Goal: Information Seeking & Learning: Check status

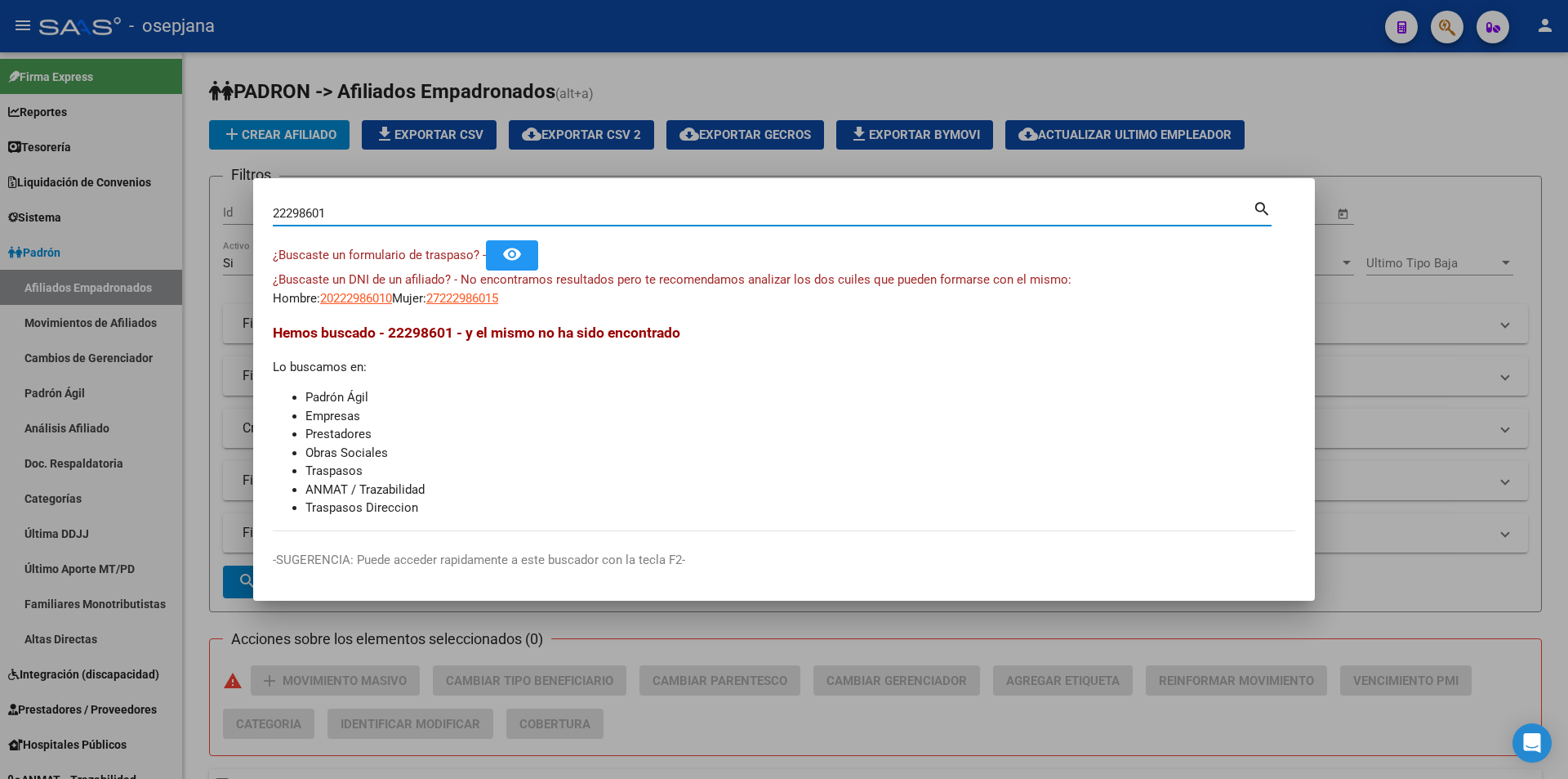
drag, startPoint x: 451, startPoint y: 211, endPoint x: 156, endPoint y: 209, distance: 295.0
click at [156, 209] on div "22298601 Buscar (apellido, dni, cuil, nro traspaso, cuit, obra social) search ¿…" at bounding box center [784, 390] width 1568 height 779
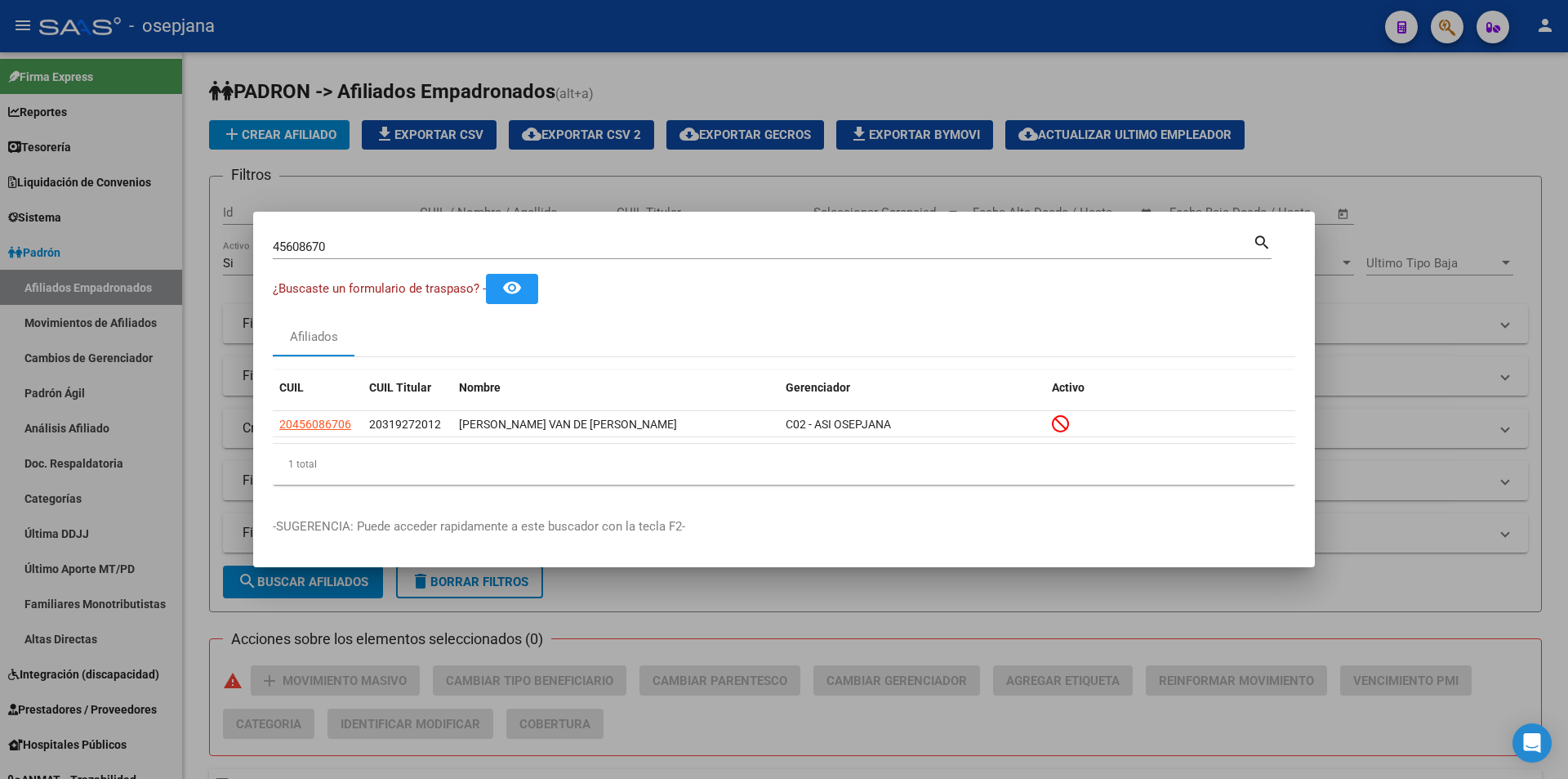
drag, startPoint x: 386, startPoint y: 241, endPoint x: 177, endPoint y: 245, distance: 209.0
click at [177, 245] on div "45608670 Buscar (apellido, dni, cuil, nro traspaso, cuit, obra social) search ¿…" at bounding box center [784, 390] width 1568 height 779
drag, startPoint x: 328, startPoint y: 242, endPoint x: 167, endPoint y: 247, distance: 161.1
click at [192, 249] on div "45608670 Buscar (apellido, dni, cuil, nro traspaso, cuit, obra social) search ¿…" at bounding box center [784, 390] width 1568 height 779
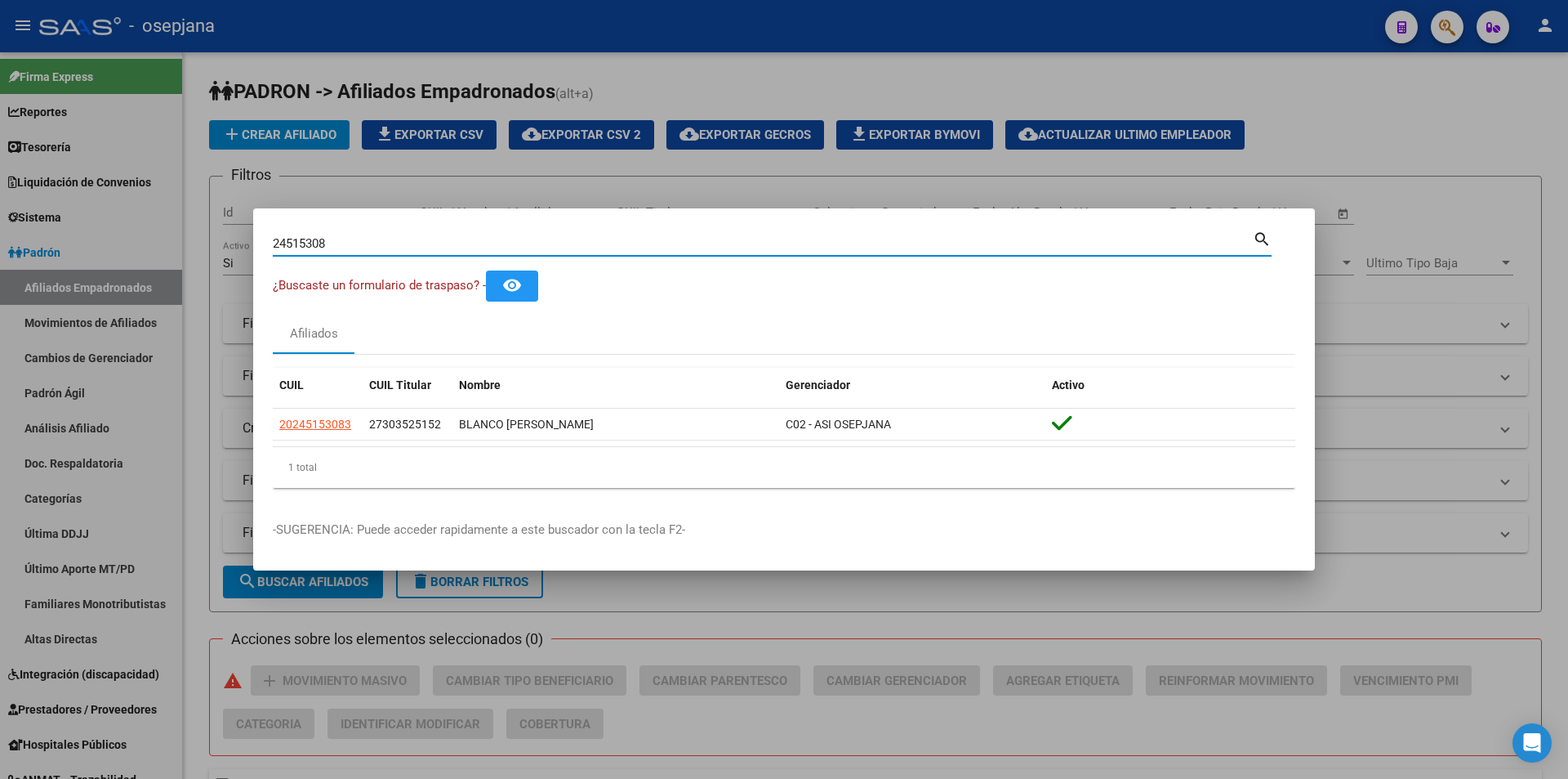
drag, startPoint x: 308, startPoint y: 247, endPoint x: 218, endPoint y: 249, distance: 90.0
click at [218, 249] on div "24515308 Buscar (apellido, dni, cuil, nro traspaso, cuit, obra social) search ¿…" at bounding box center [784, 390] width 1568 height 779
type input "31927201"
click at [413, 241] on input "31927201" at bounding box center [763, 244] width 980 height 15
click at [70, 127] on div at bounding box center [784, 390] width 1568 height 779
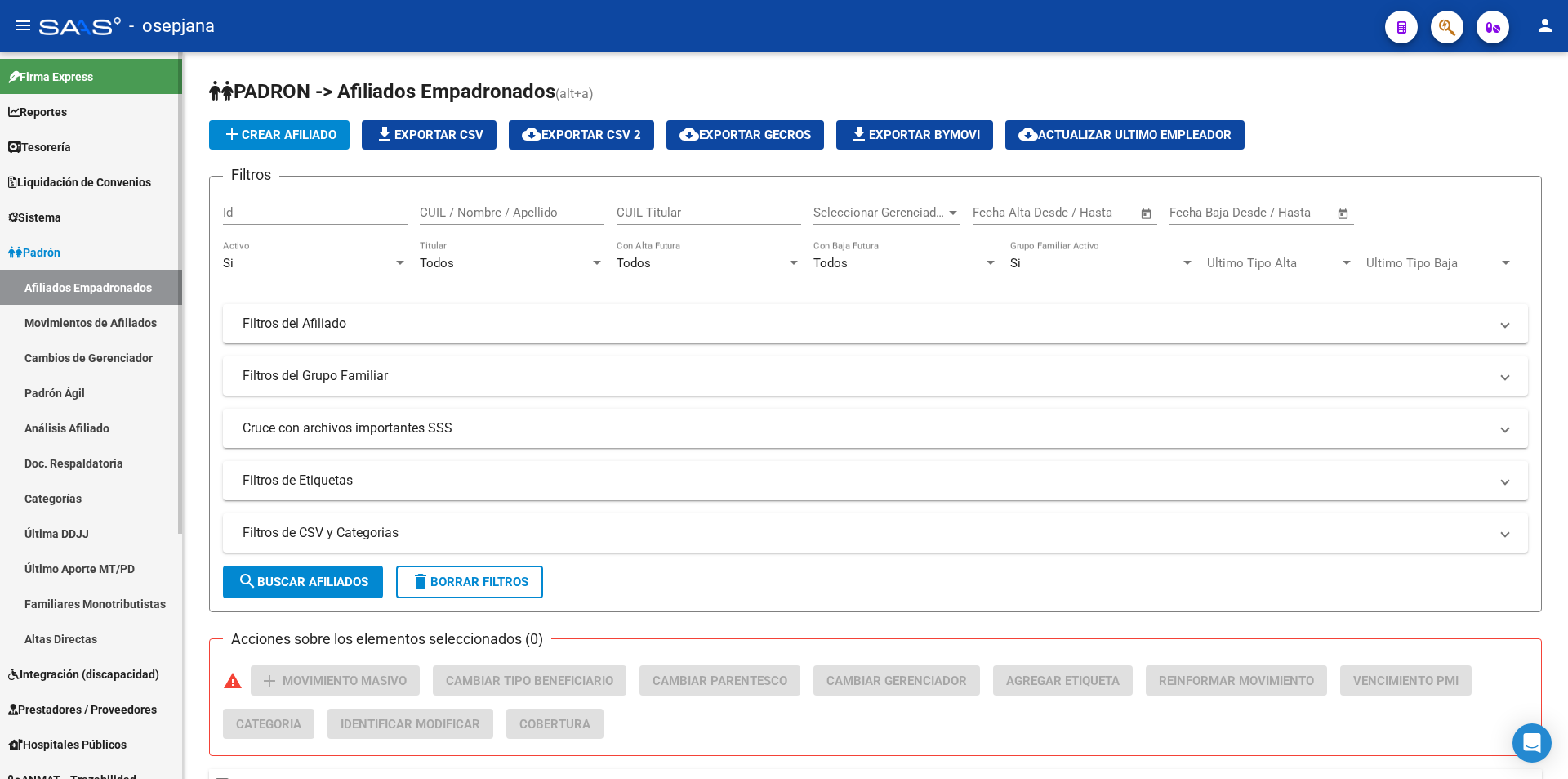
click at [71, 146] on span "Tesorería" at bounding box center [40, 147] width 63 height 18
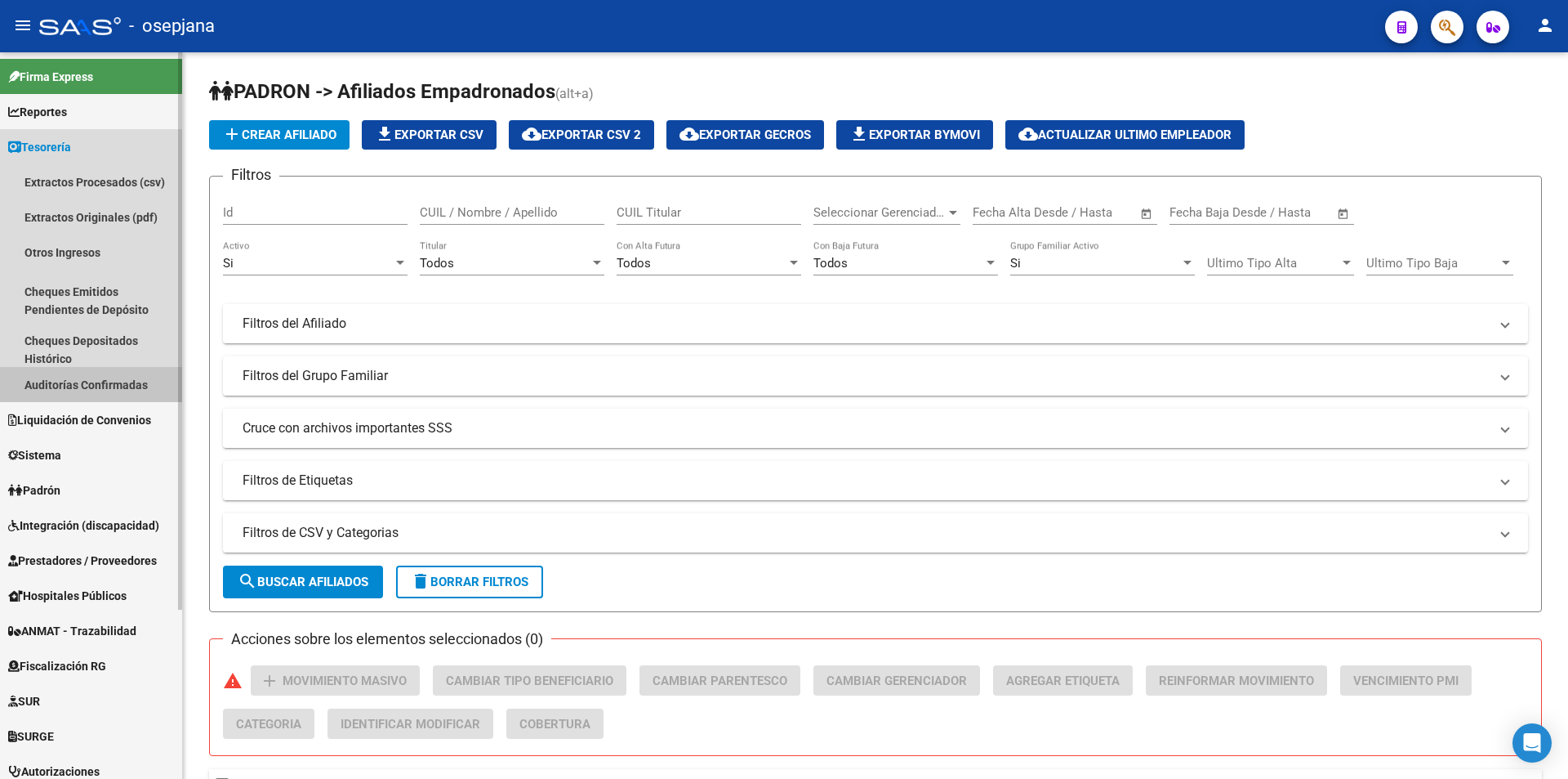
click at [101, 381] on link "Auditorías Confirmadas" at bounding box center [91, 385] width 182 height 35
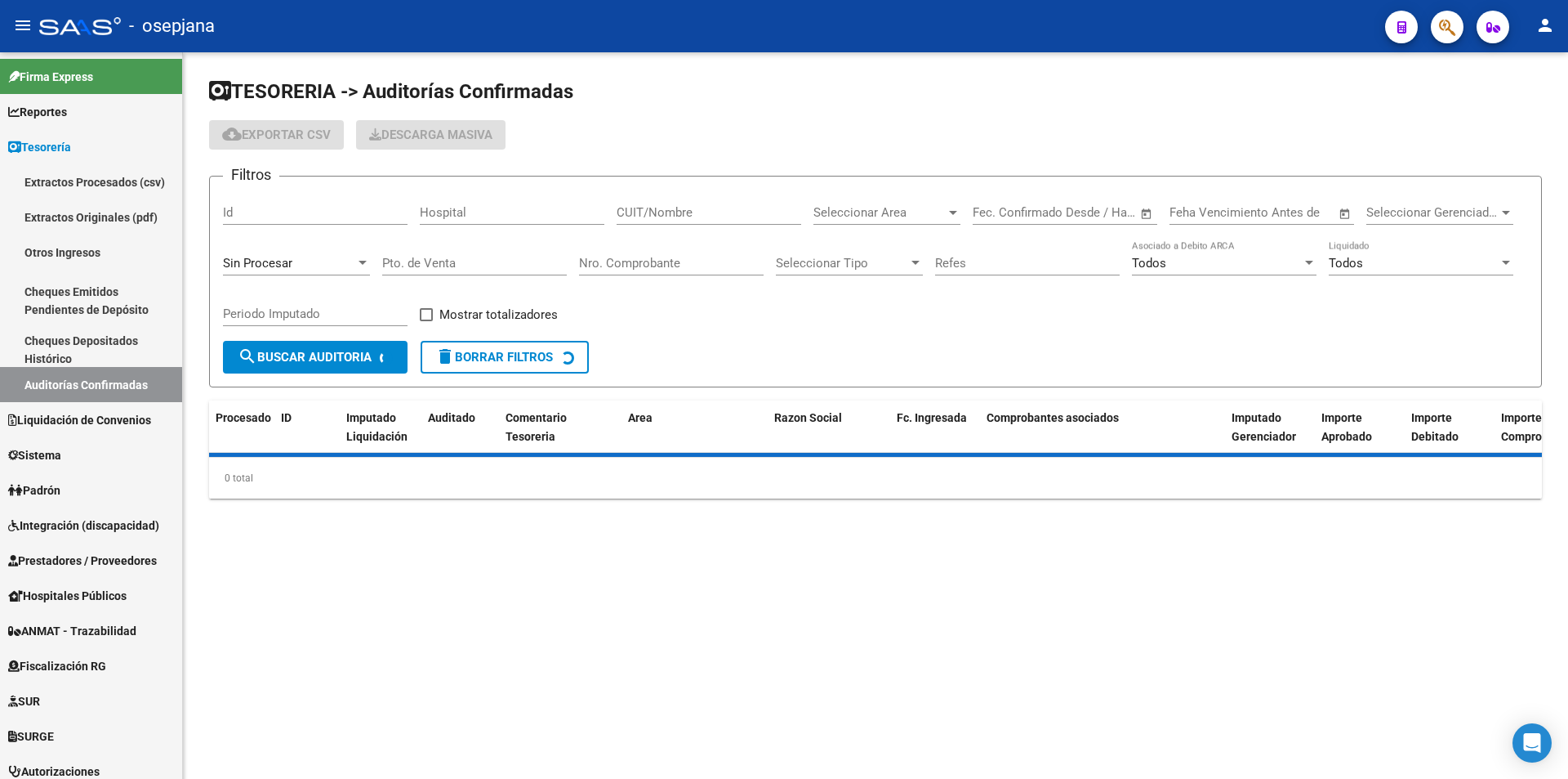
click at [641, 254] on div "Nro. Comprobante" at bounding box center [671, 258] width 185 height 35
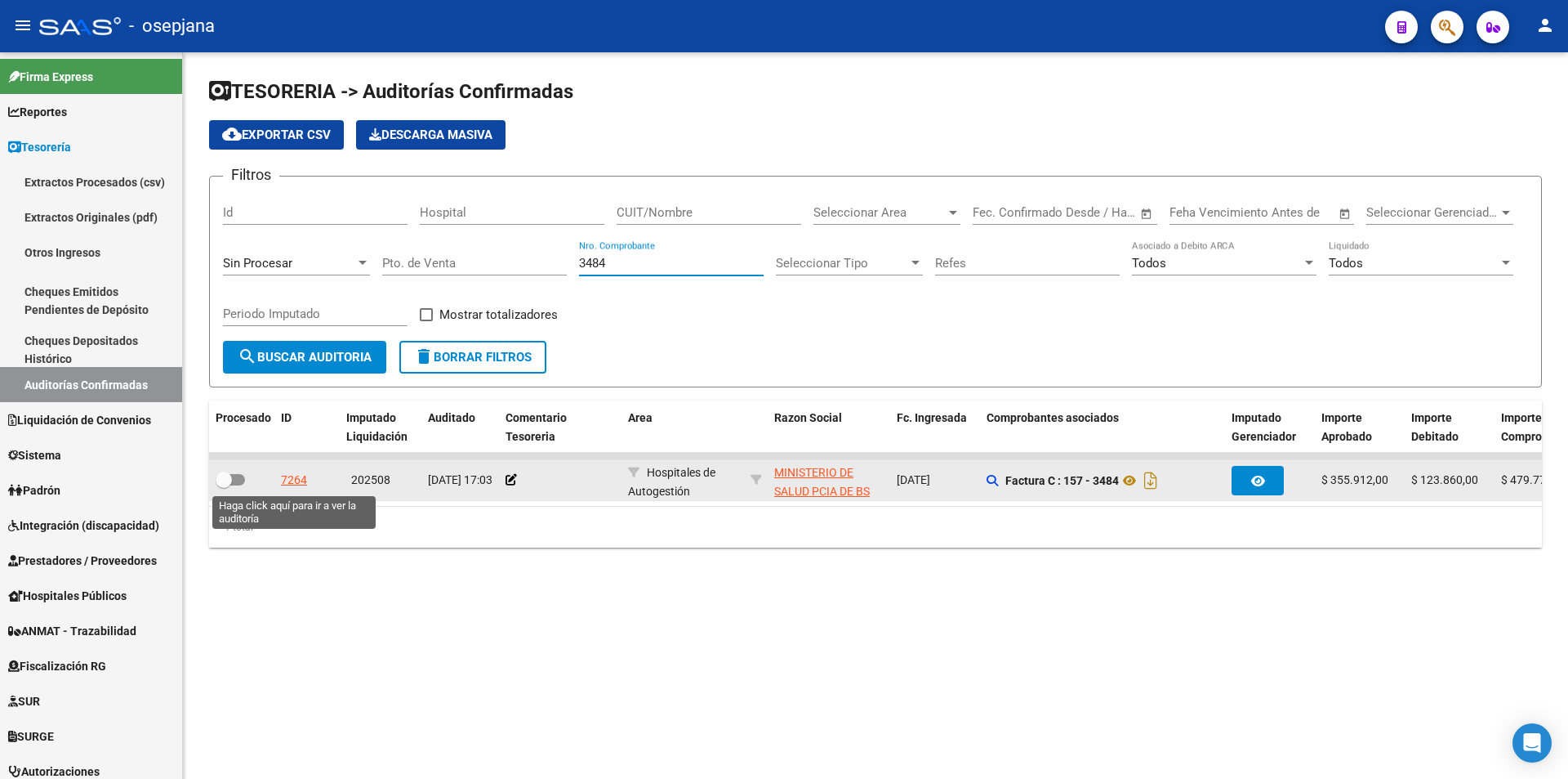
type input "3484"
click at [294, 482] on div "7264" at bounding box center [294, 480] width 26 height 19
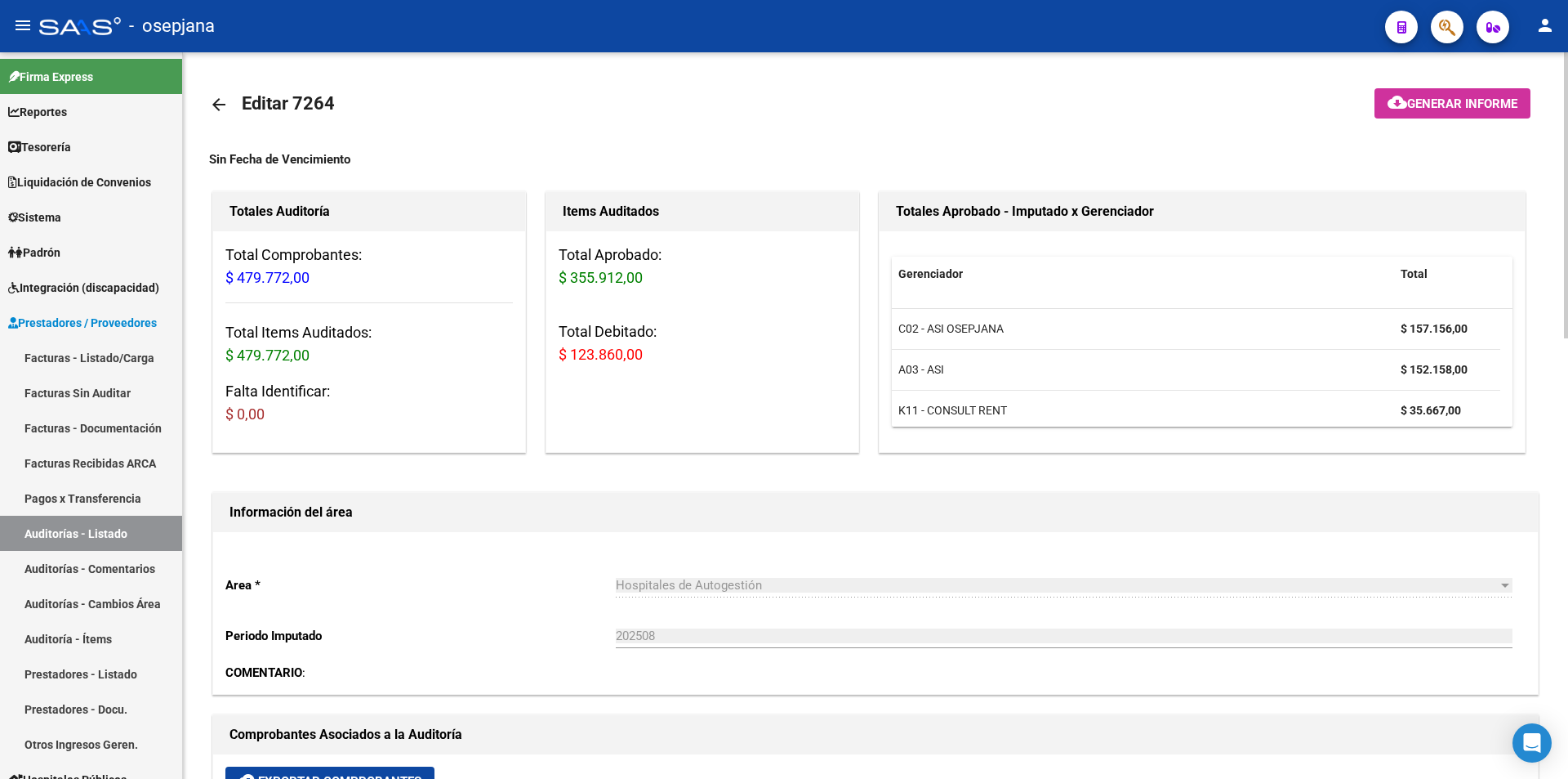
scroll to position [327, 0]
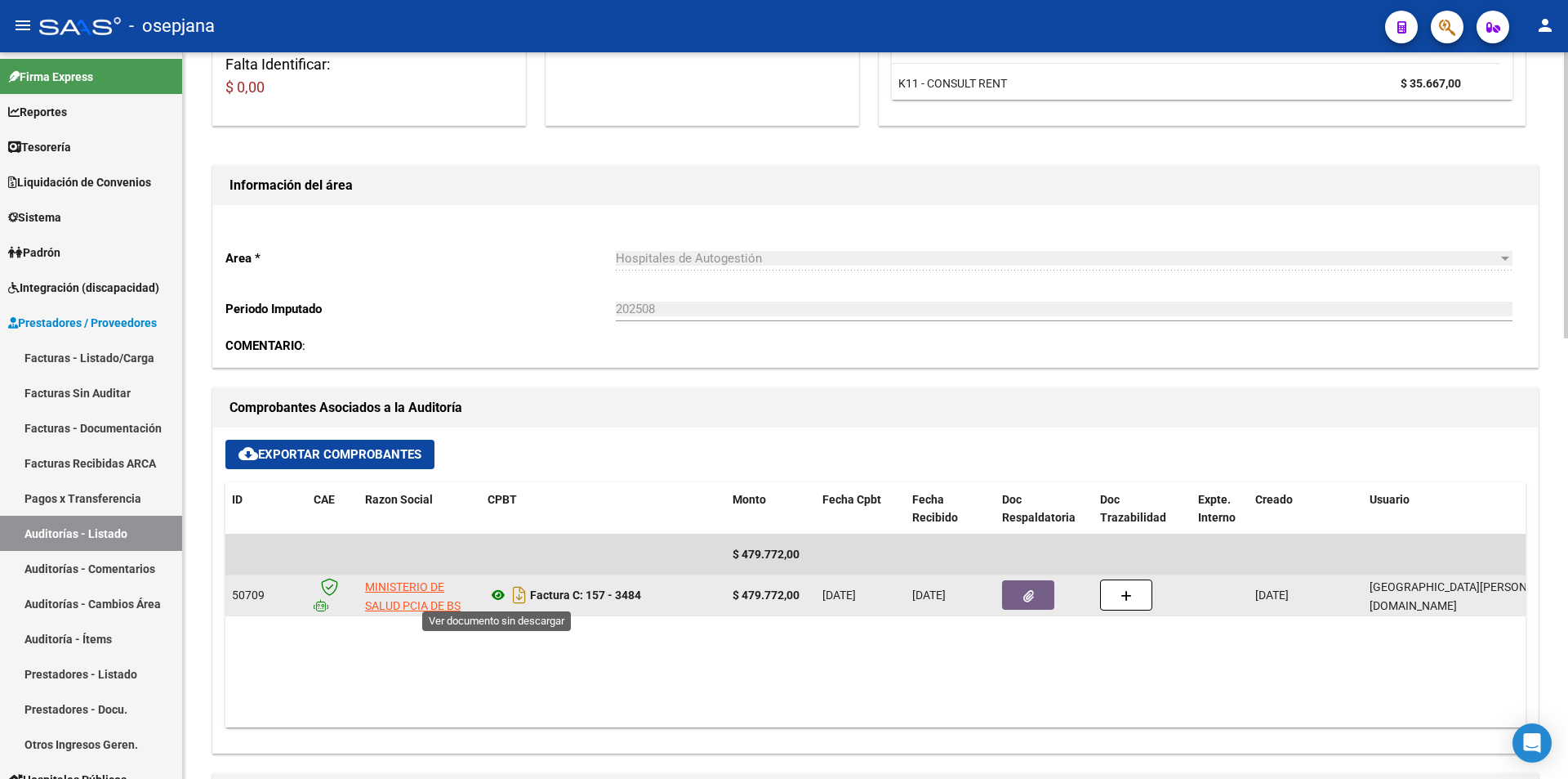
click at [492, 591] on icon at bounding box center [498, 595] width 22 height 20
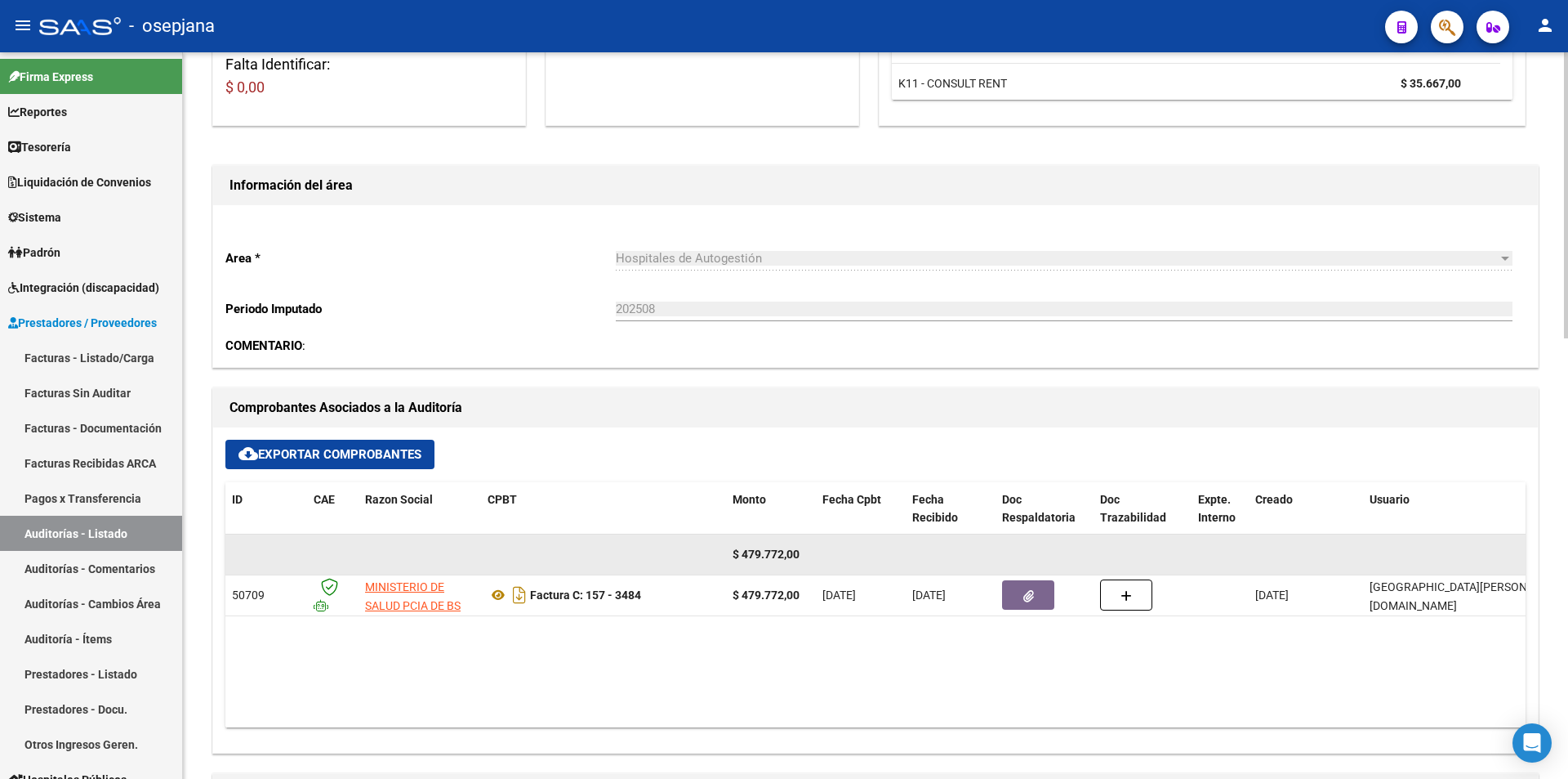
scroll to position [490, 0]
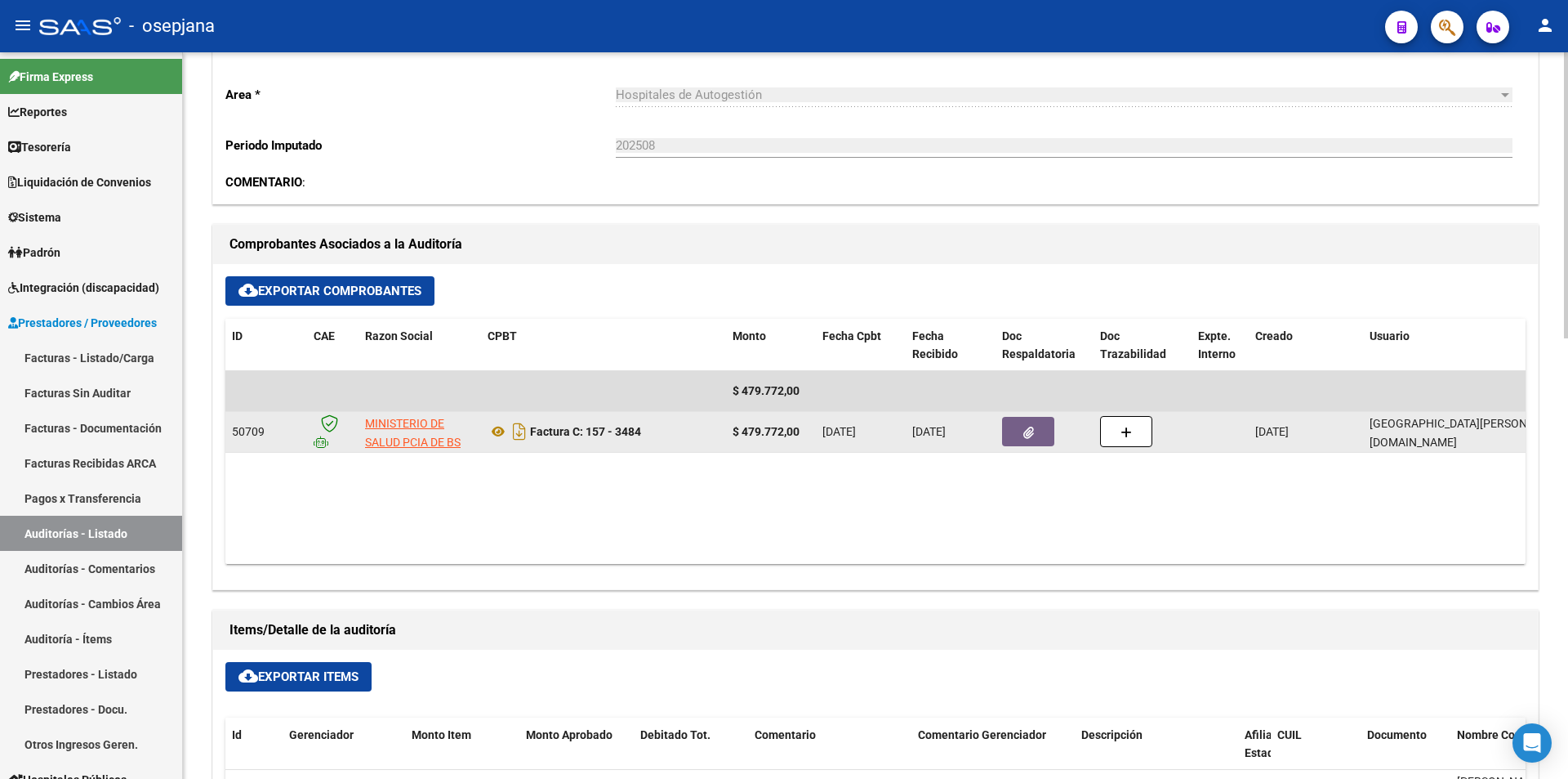
click at [1020, 429] on button "button" at bounding box center [1028, 431] width 52 height 29
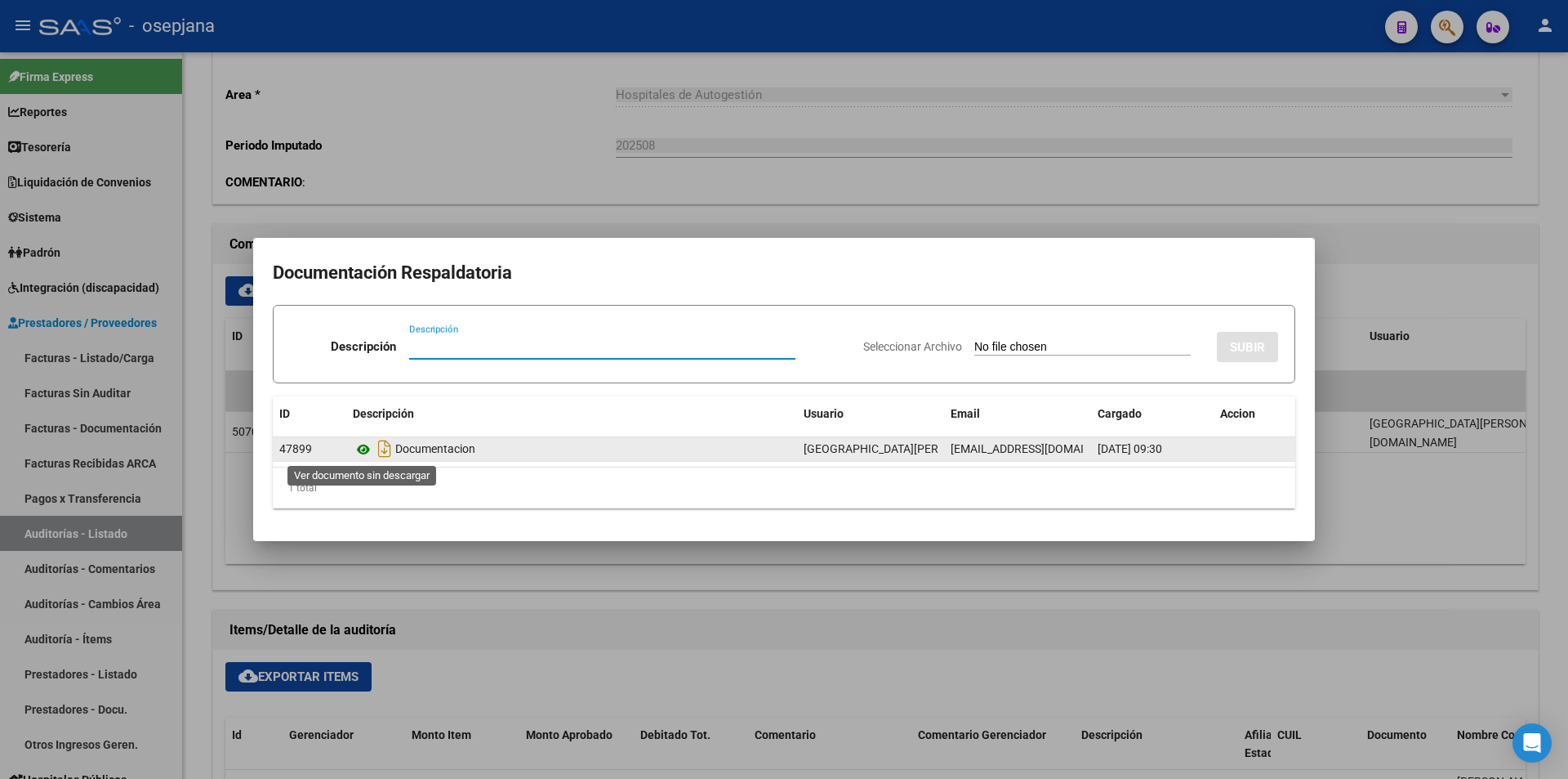
click at [366, 448] on icon at bounding box center [364, 449] width 22 height 20
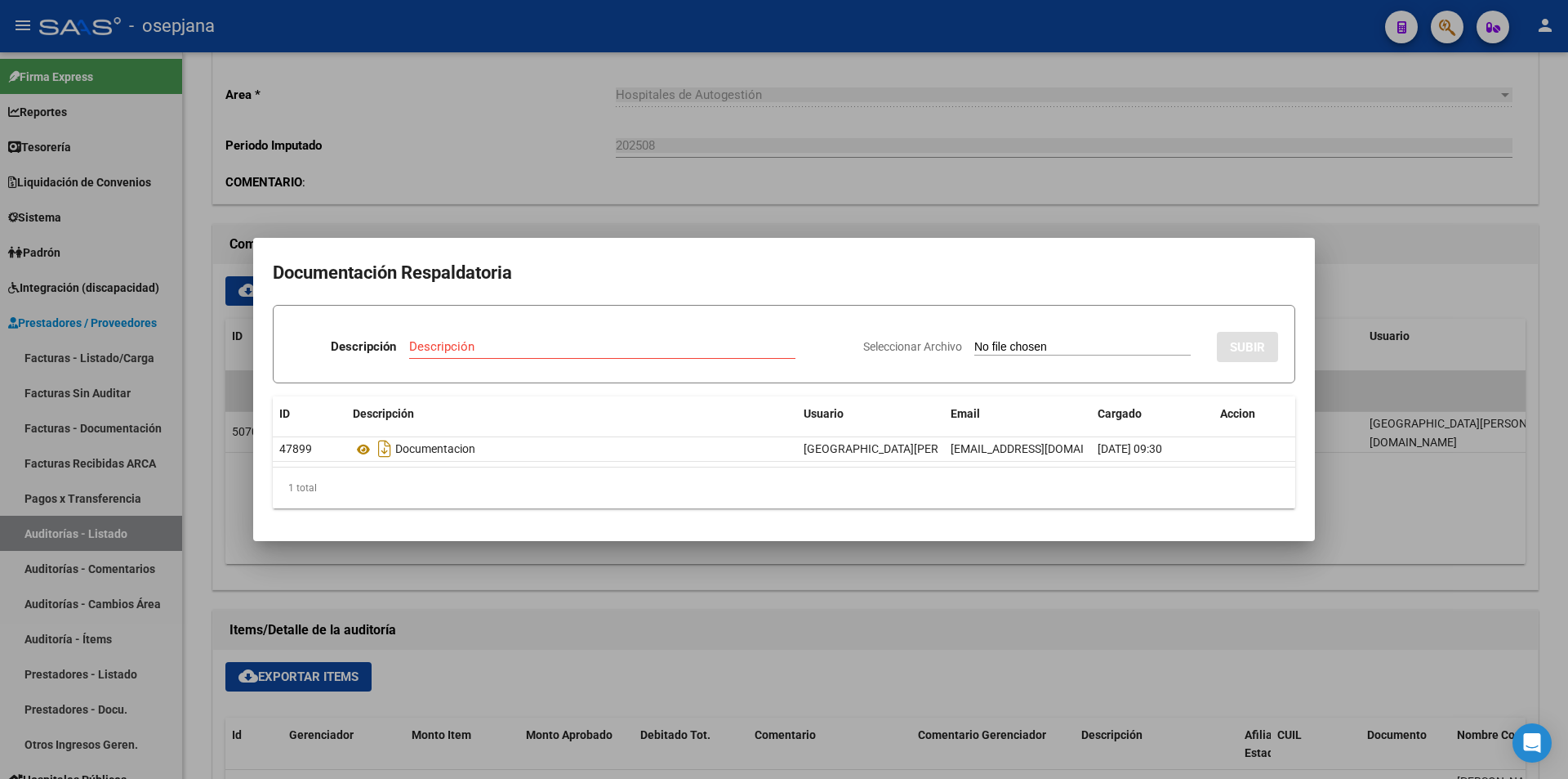
click at [929, 134] on div at bounding box center [784, 390] width 1568 height 779
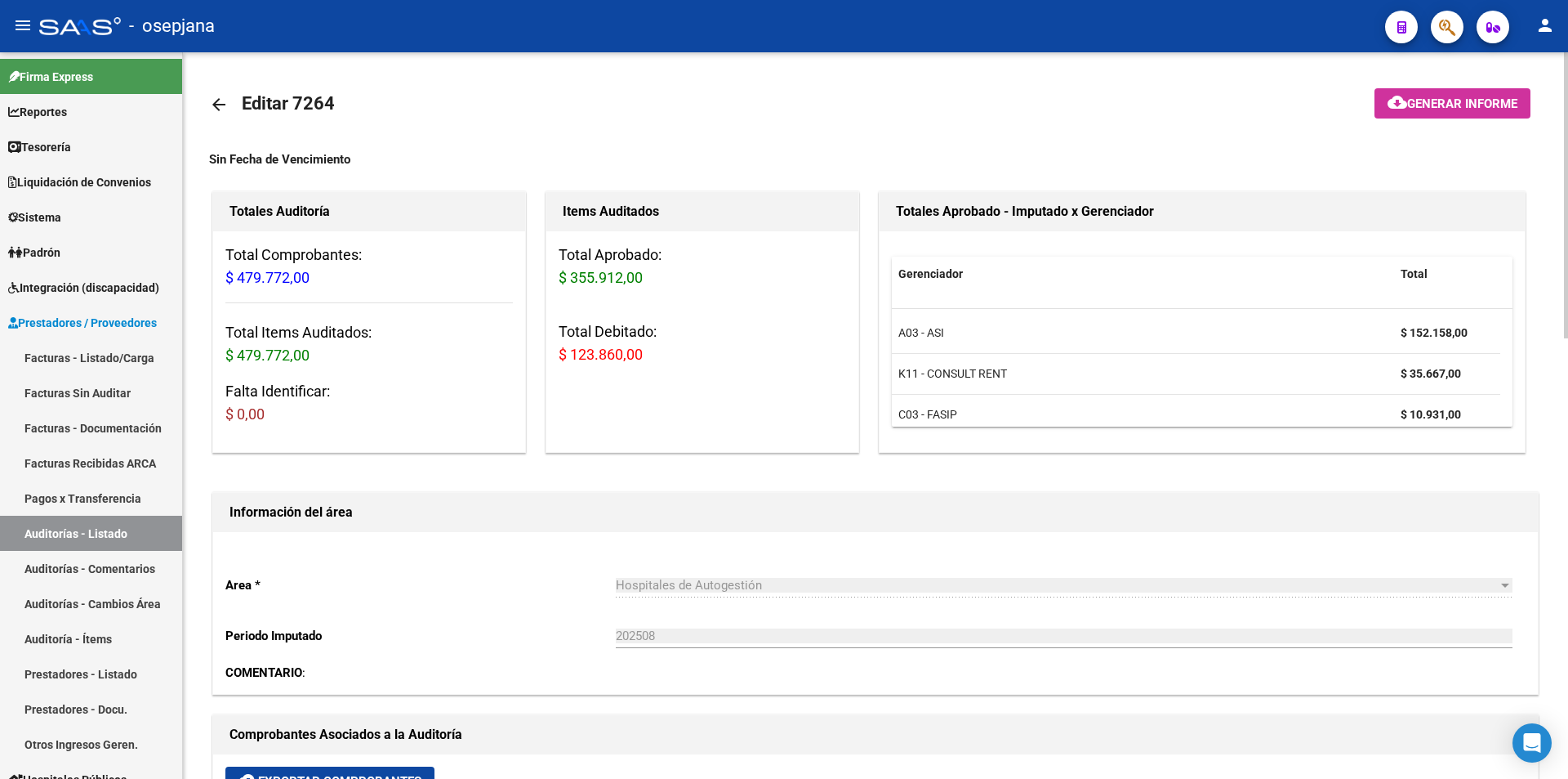
scroll to position [51, 0]
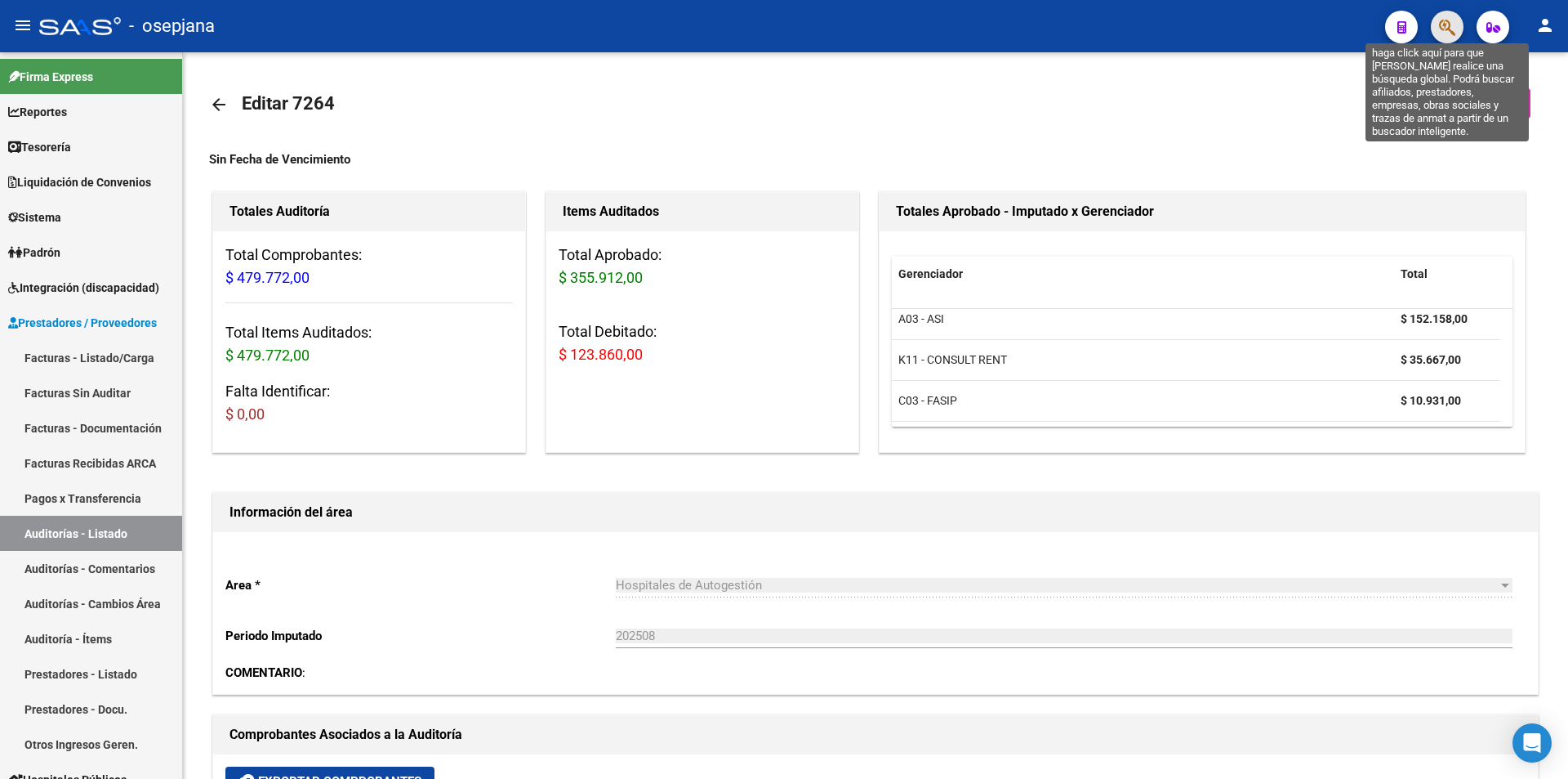
click at [1441, 31] on icon "button" at bounding box center [1447, 27] width 17 height 19
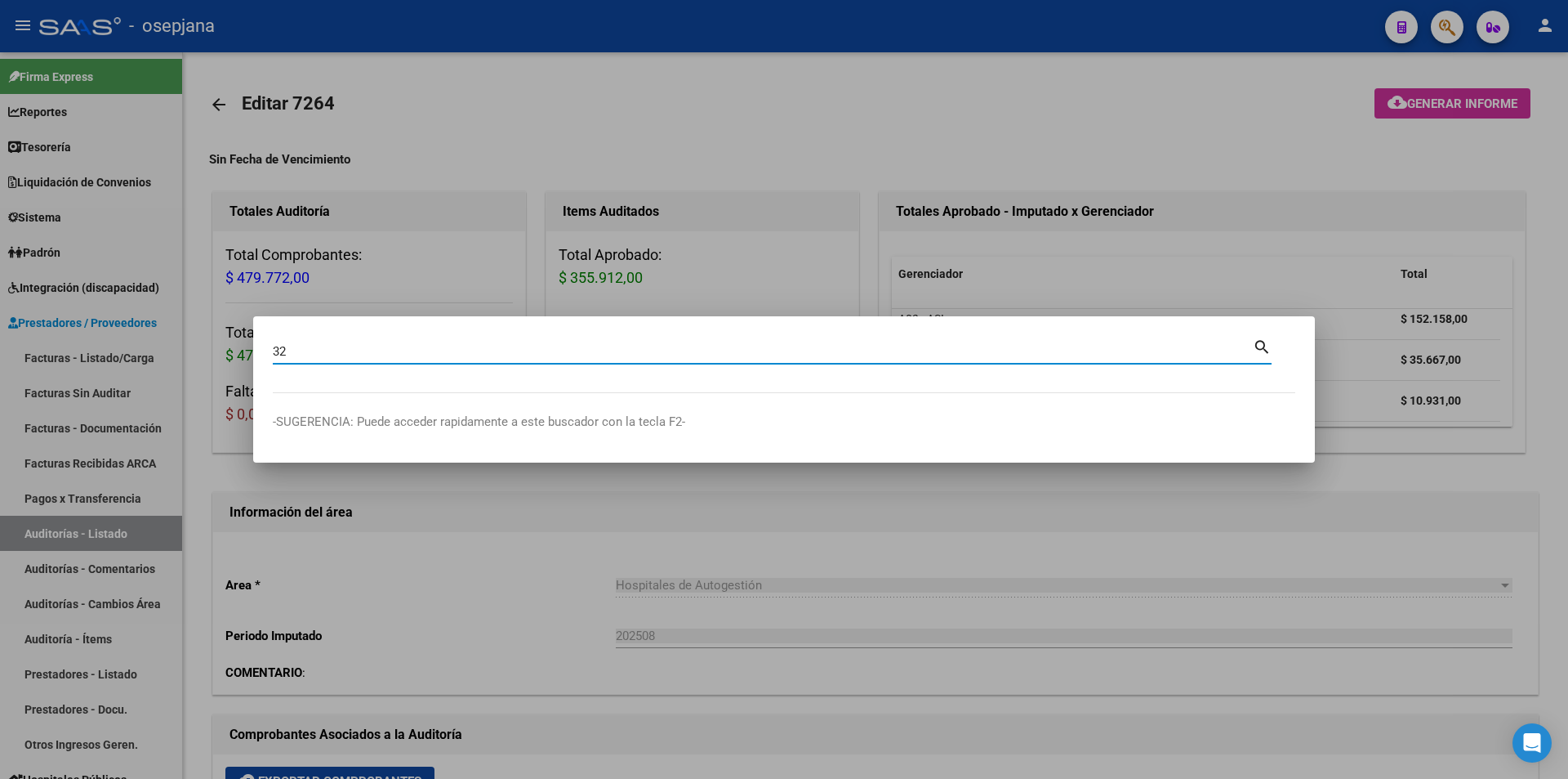
type input "3"
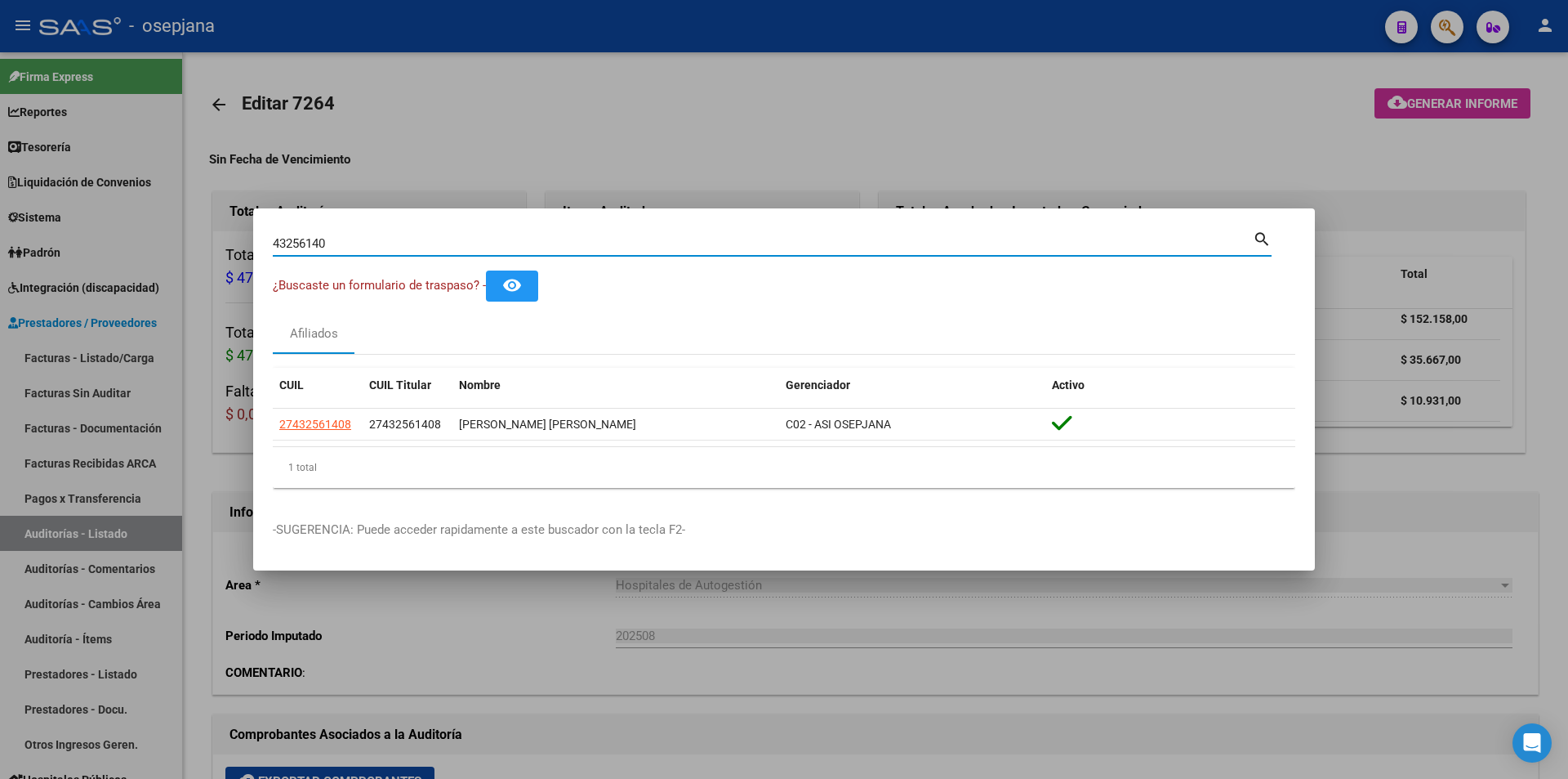
click at [382, 241] on input "43256140" at bounding box center [763, 244] width 980 height 15
click at [382, 241] on input "25115640" at bounding box center [763, 244] width 980 height 15
type input "30616489"
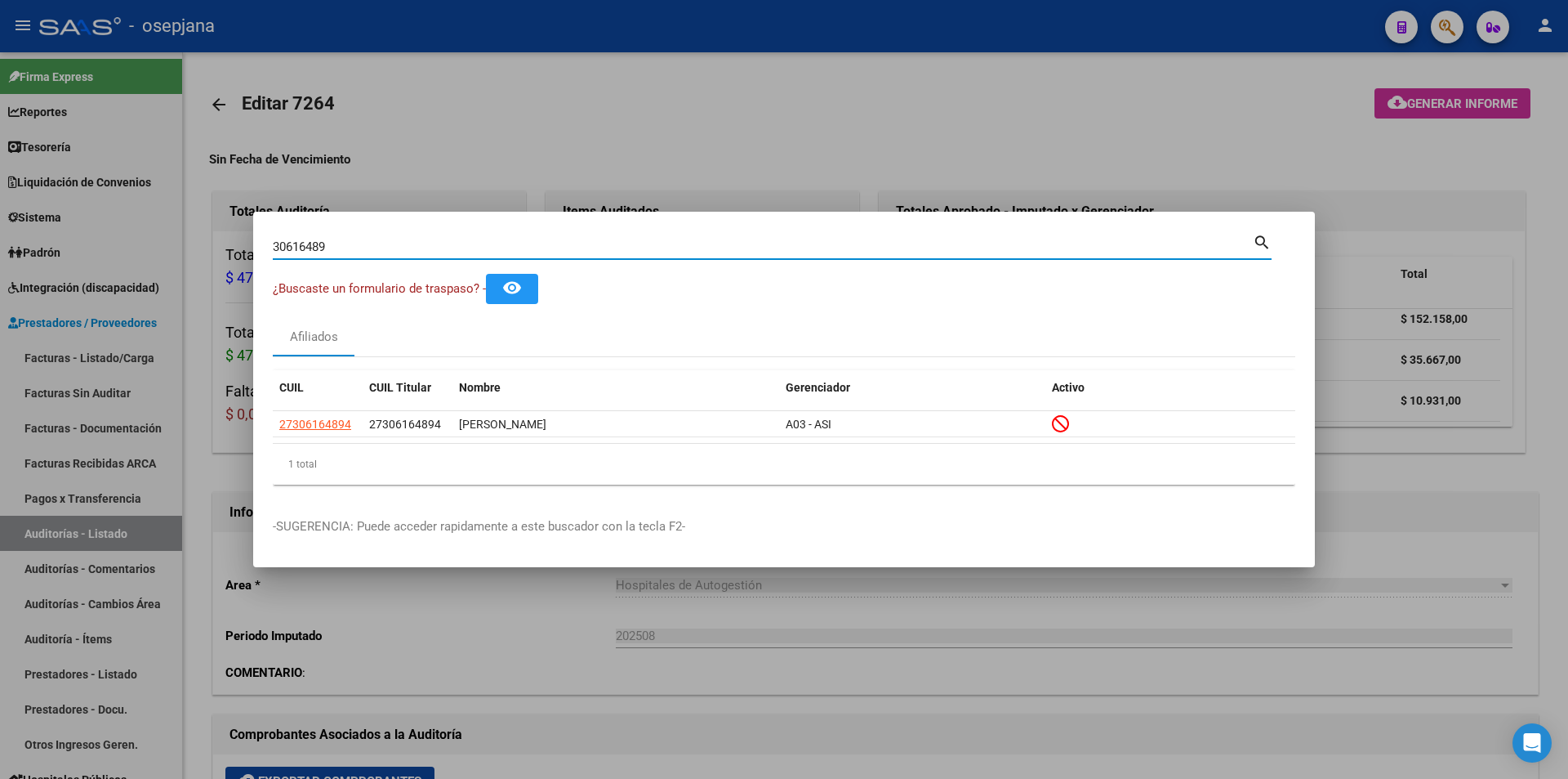
click at [382, 241] on input "30616489" at bounding box center [763, 247] width 980 height 15
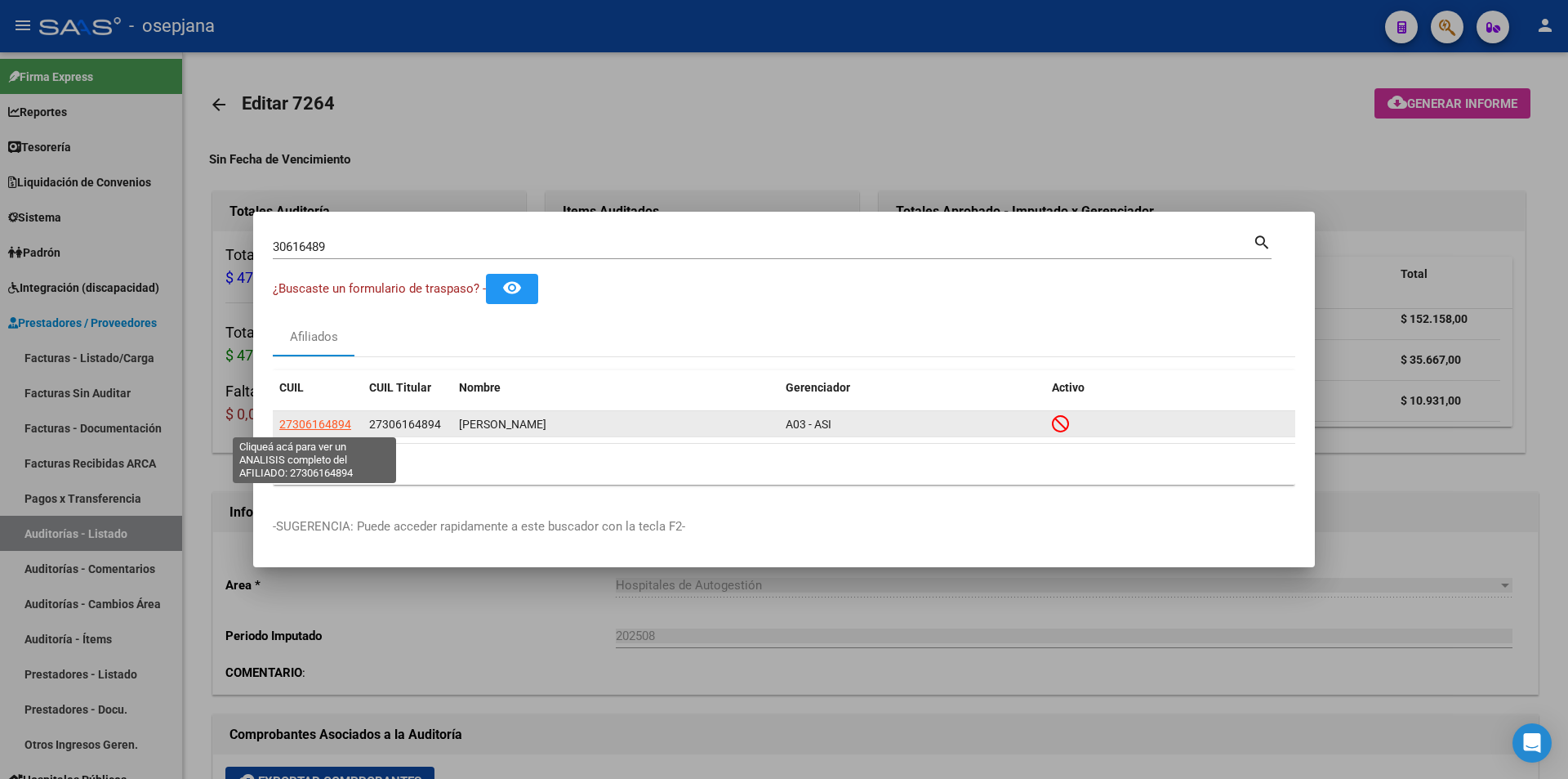
click at [347, 424] on span "27306164894" at bounding box center [315, 424] width 72 height 13
type textarea "27306164894"
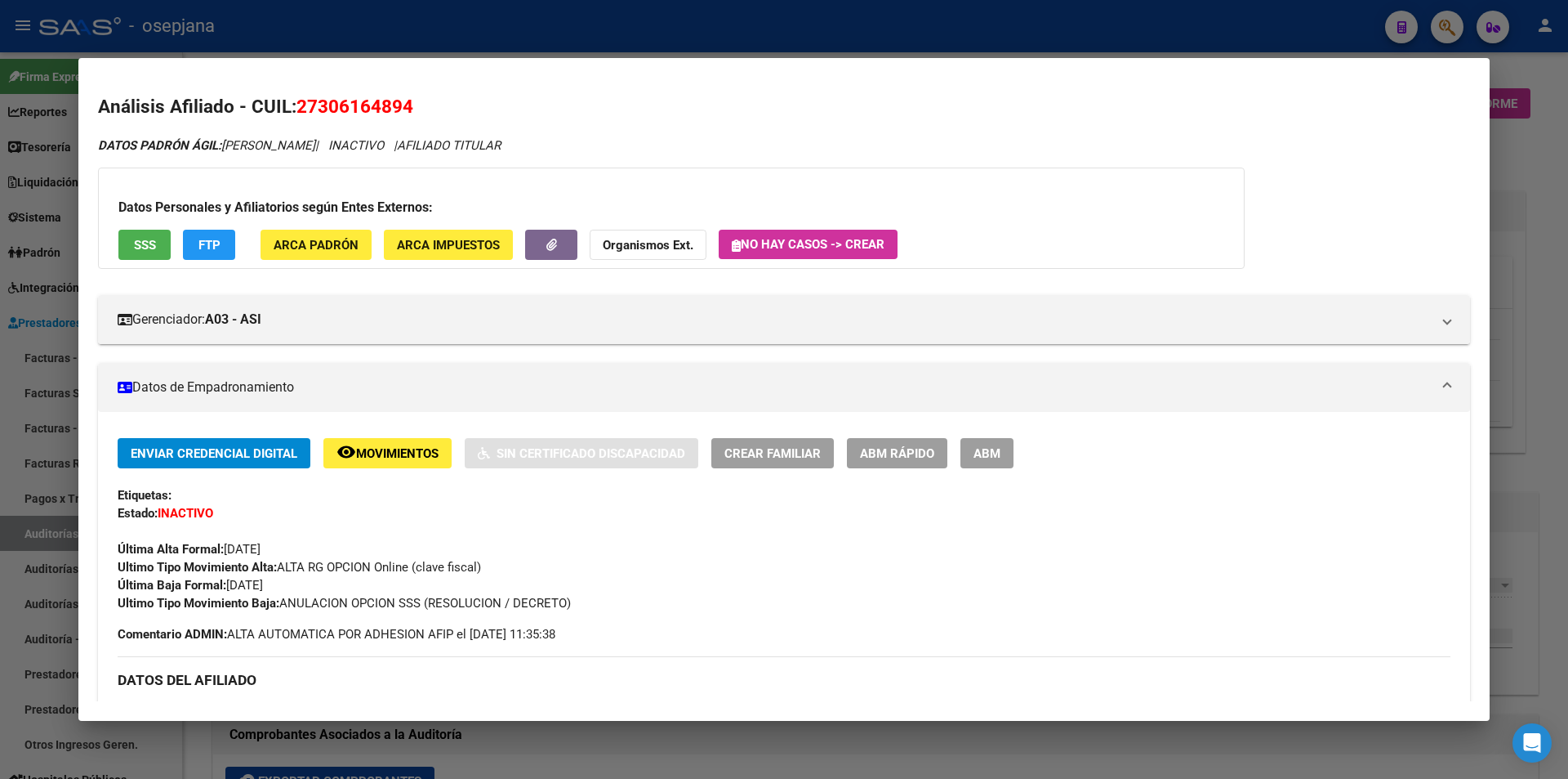
click at [548, 7] on div at bounding box center [784, 390] width 1568 height 779
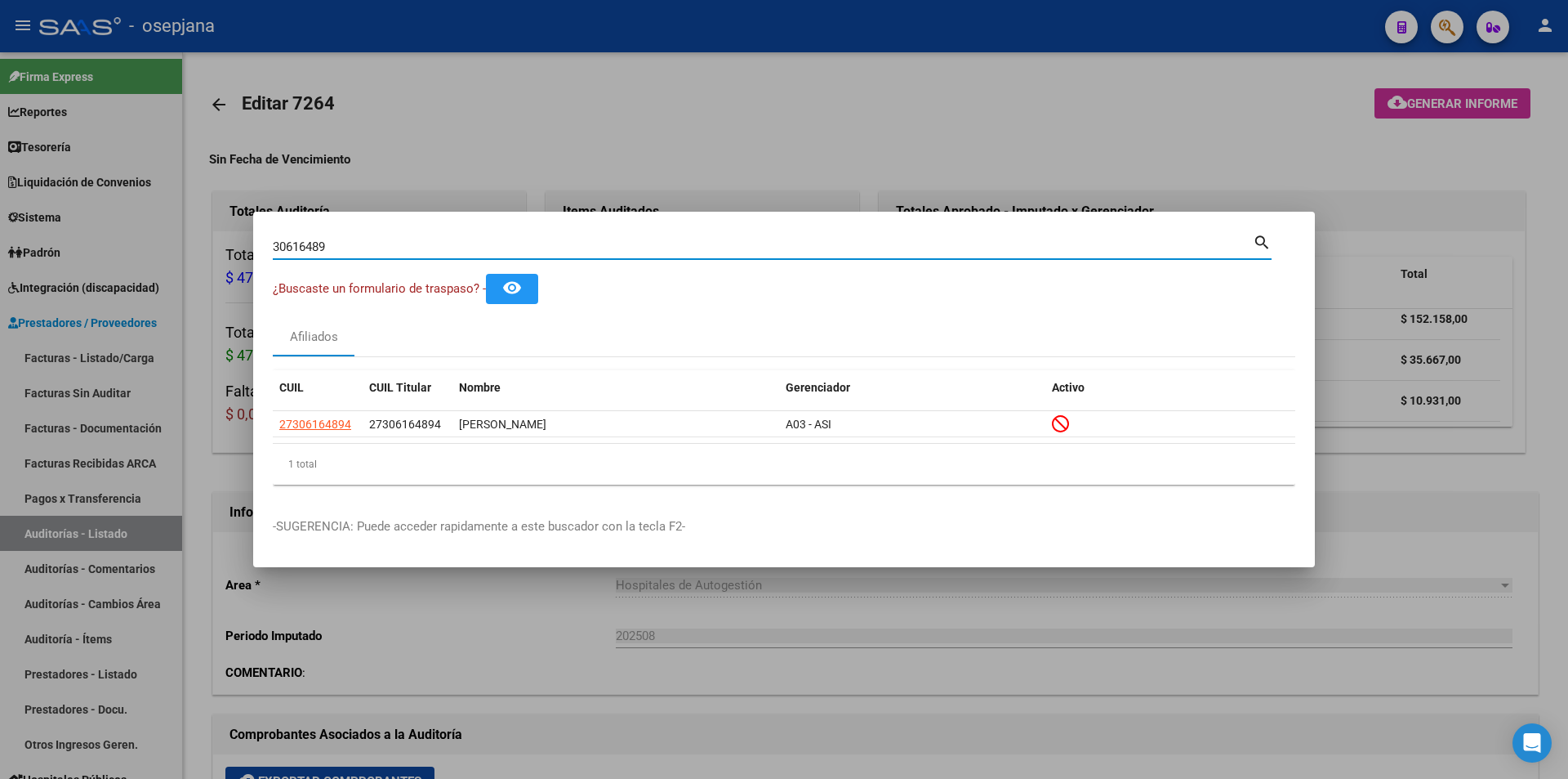
drag, startPoint x: 401, startPoint y: 241, endPoint x: 241, endPoint y: 244, distance: 160.0
click at [241, 244] on div "30616489 Buscar (apellido, dni, cuil, nro traspaso, cuit, obra social) search ¿…" at bounding box center [784, 390] width 1568 height 779
type input "22250419"
